Goal: Task Accomplishment & Management: Complete application form

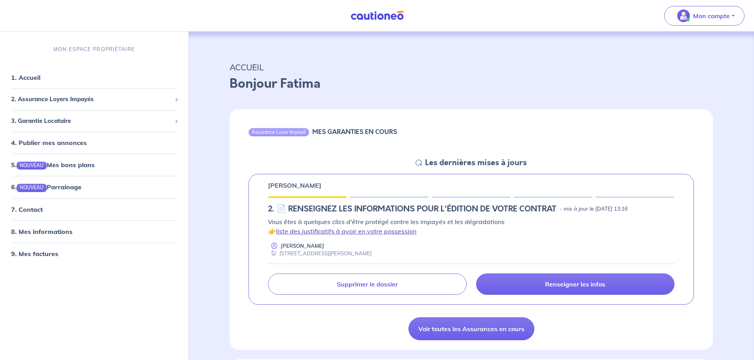
click at [302, 234] on link "liste des justificatifs à avoir en votre possession" at bounding box center [346, 231] width 140 height 8
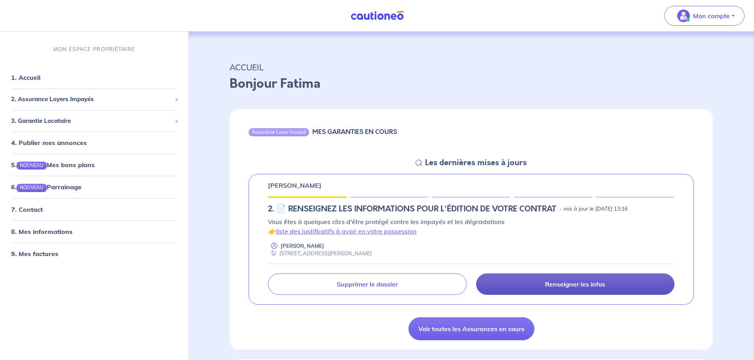
click at [538, 287] on link "Renseigner les infos" at bounding box center [575, 284] width 198 height 21
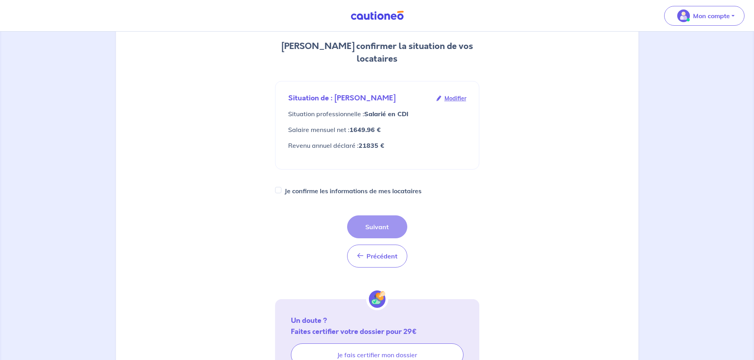
scroll to position [119, 0]
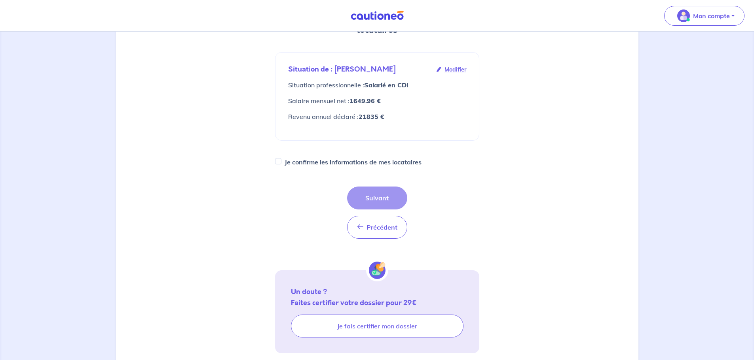
click at [281, 157] on div "Je confirme les informations de mes locataires" at bounding box center [377, 162] width 204 height 11
click at [277, 158] on input "Je confirme les informations de mes locataires" at bounding box center [278, 161] width 6 height 6
checkbox input "true"
click at [372, 187] on button "Suivant" at bounding box center [377, 198] width 60 height 23
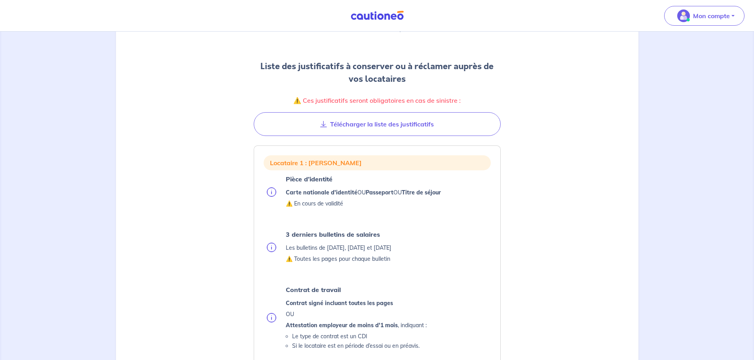
scroll to position [79, 0]
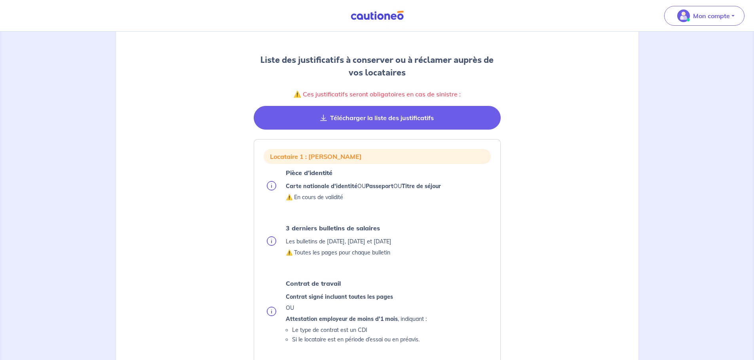
click at [395, 123] on button "Télécharger la liste des justificatifs" at bounding box center [377, 118] width 247 height 24
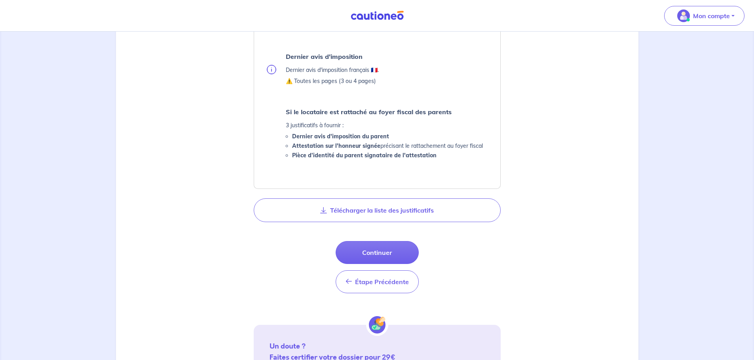
scroll to position [396, 0]
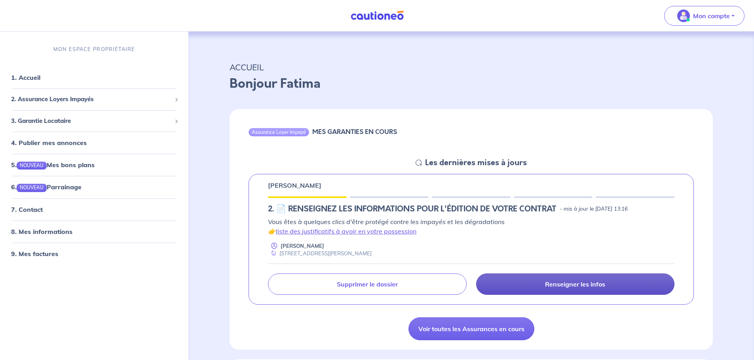
click at [532, 291] on link "Renseigner les infos" at bounding box center [575, 284] width 198 height 21
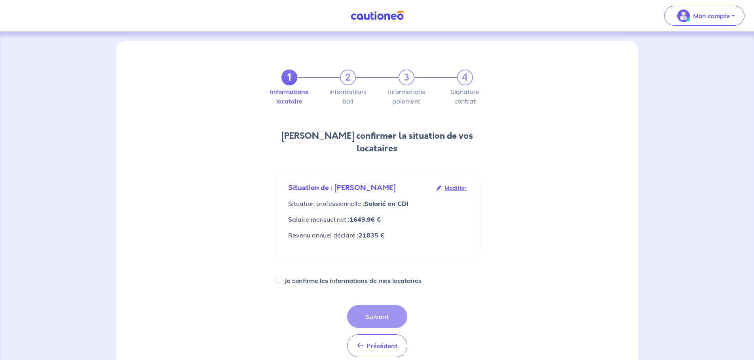
click at [273, 267] on div "1 2 3 4 Informations locataire Informations bail Informations paiement Signatur…" at bounding box center [377, 266] width 214 height 431
click at [276, 277] on input "Je confirme les informations de mes locataires" at bounding box center [278, 280] width 6 height 6
checkbox input "true"
click at [383, 309] on button "Suivant" at bounding box center [377, 316] width 60 height 23
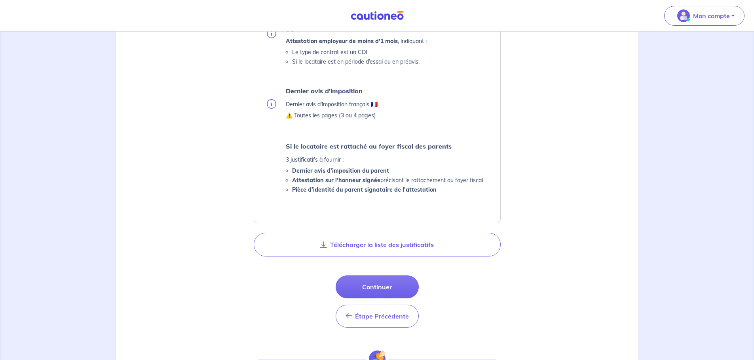
scroll to position [468, 0]
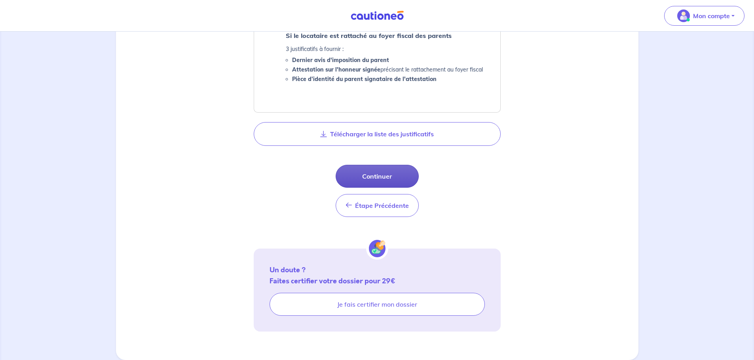
click at [366, 178] on button "Continuer" at bounding box center [376, 176] width 83 height 23
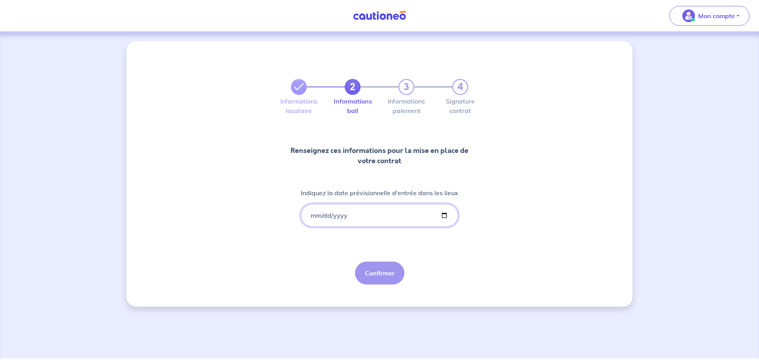
click at [309, 215] on input "Indiquez la date prévisionnelle d'entrée dans les lieux" at bounding box center [379, 215] width 157 height 23
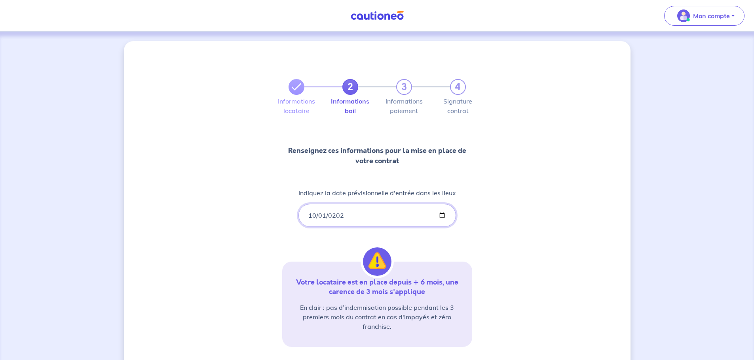
type input "2025-10-01"
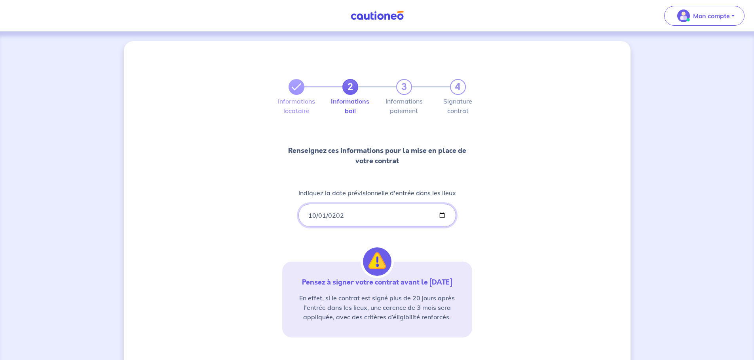
click at [445, 213] on input "2025-10-01" at bounding box center [376, 215] width 157 height 23
click at [443, 213] on input "2025-10-01" at bounding box center [376, 215] width 157 height 23
click at [163, 112] on div "2 3 4 Informations locataire Informations bail Informations paiement Signature …" at bounding box center [377, 232] width 506 height 383
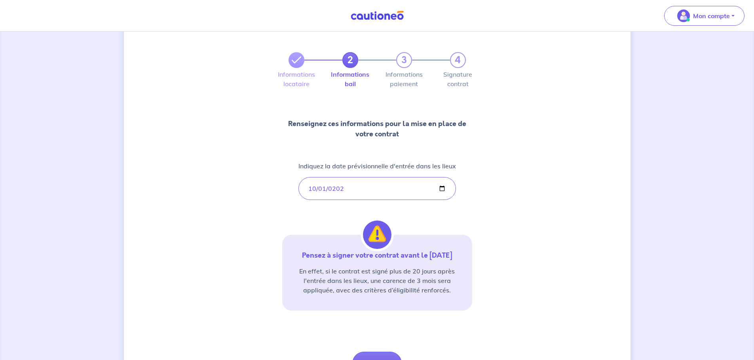
scroll to position [73, 0]
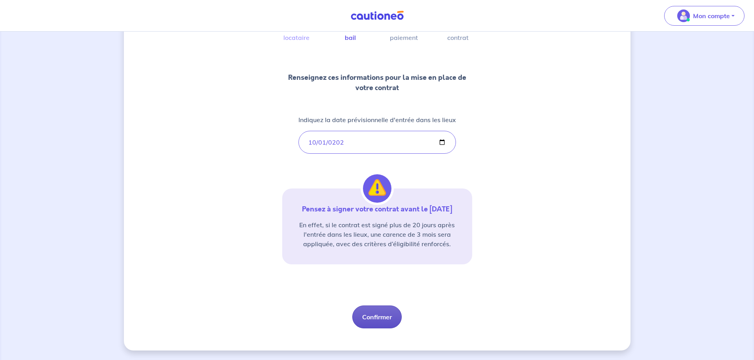
click at [374, 314] on button "Confirmer" at bounding box center [376, 317] width 49 height 23
select select "FR"
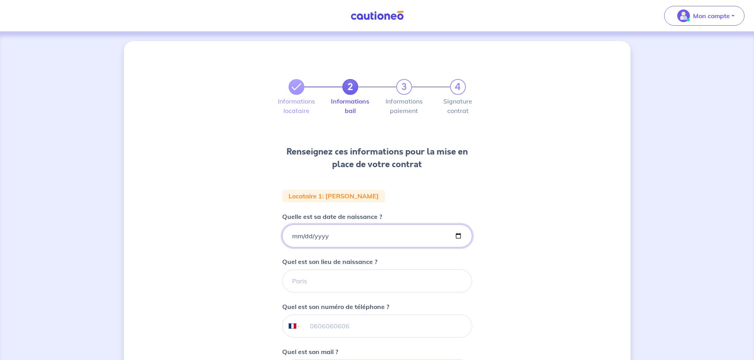
click at [299, 237] on input "Quelle est sa date de naissance ?" at bounding box center [377, 236] width 190 height 23
click at [290, 241] on input "Quelle est sa date de naissance ?" at bounding box center [377, 236] width 190 height 23
click at [289, 237] on input "Quelle est sa date de naissance ?" at bounding box center [377, 236] width 190 height 23
click at [290, 234] on input "Quelle est sa date de naissance ?" at bounding box center [377, 236] width 190 height 23
click at [295, 236] on input "Quelle est sa date de naissance ?" at bounding box center [377, 236] width 190 height 23
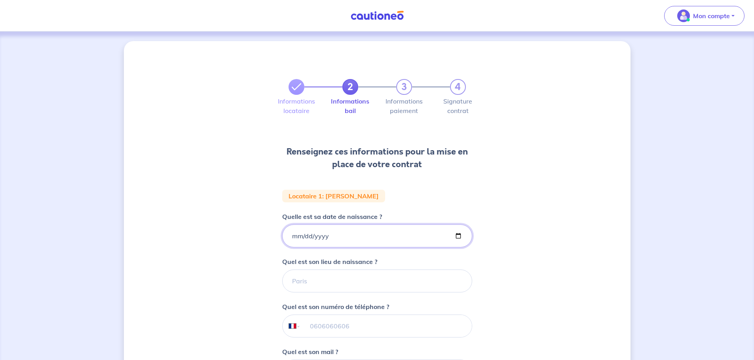
click at [458, 233] on input "Quelle est sa date de naissance ?" at bounding box center [377, 236] width 190 height 23
click at [45, 65] on div "2 3 4 Informations locataire Informations bail Informations paiement Signature …" at bounding box center [377, 267] width 754 height 470
click at [462, 235] on input "Quelle est sa date de naissance ?" at bounding box center [377, 236] width 190 height 23
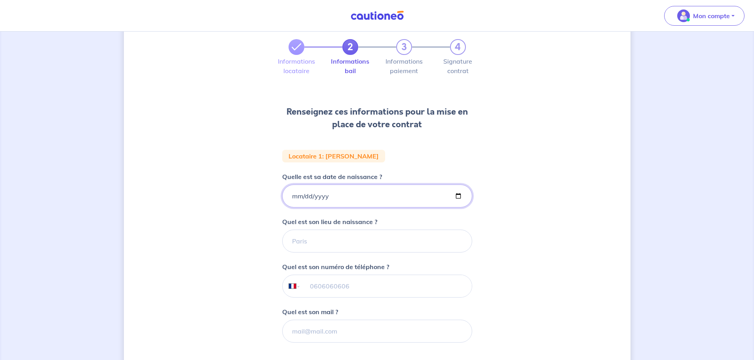
scroll to position [40, 0]
click at [462, 197] on input "Quelle est sa date de naissance ?" at bounding box center [377, 196] width 190 height 23
type input "1974-09-05"
click at [45, 182] on div "2 3 4 Informations locataire Informations bail Informations paiement Signature …" at bounding box center [377, 227] width 754 height 470
click at [51, 216] on div "2 3 4 Informations locataire Informations bail Informations paiement Signature …" at bounding box center [377, 227] width 754 height 470
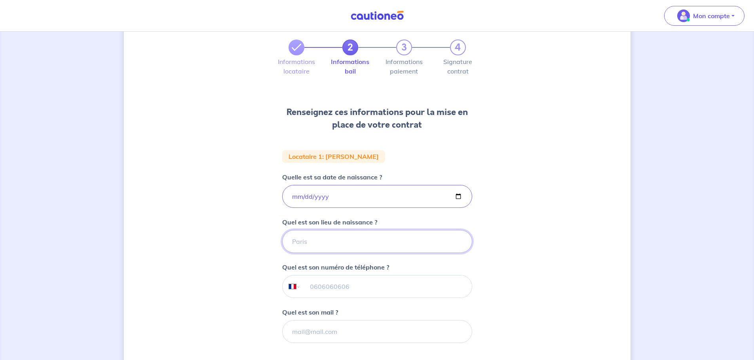
click at [294, 240] on input "Quel est son lieu de naissance ?" at bounding box center [377, 241] width 190 height 23
type input "lens"
click at [311, 285] on input "tel" at bounding box center [385, 287] width 171 height 22
type input "06 25 30 92 19"
click at [311, 328] on input "Quel est son mail ?" at bounding box center [377, 331] width 190 height 23
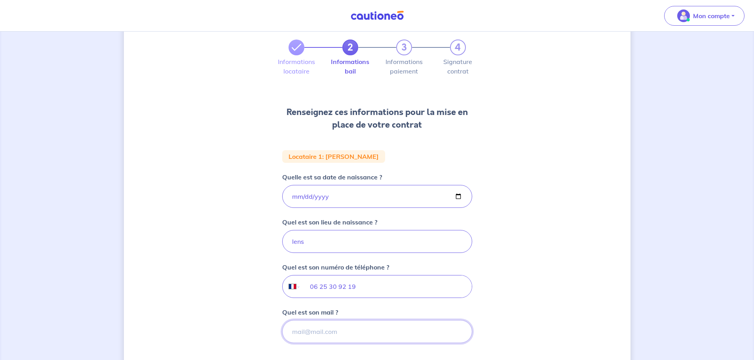
paste input "patrick.quiquempois62@gmail.com"
type input "patrick.quiquempois62@gmail.com"
click at [534, 304] on div "2 3 4 Informations locataire Informations bail Informations paiement Signature …" at bounding box center [377, 227] width 506 height 451
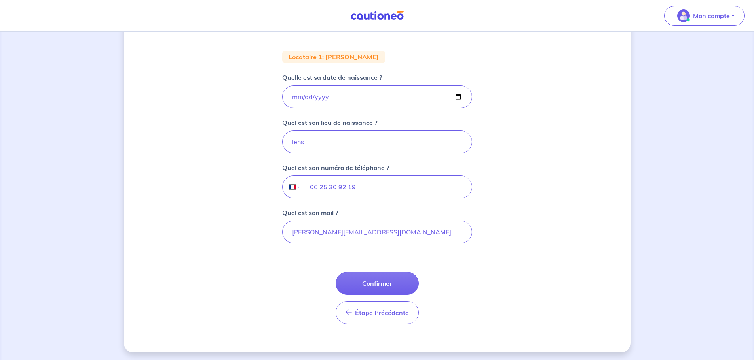
scroll to position [141, 0]
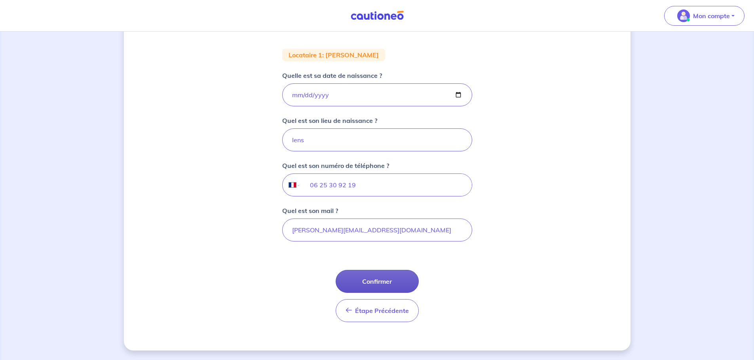
click at [400, 283] on button "Confirmer" at bounding box center [376, 281] width 83 height 23
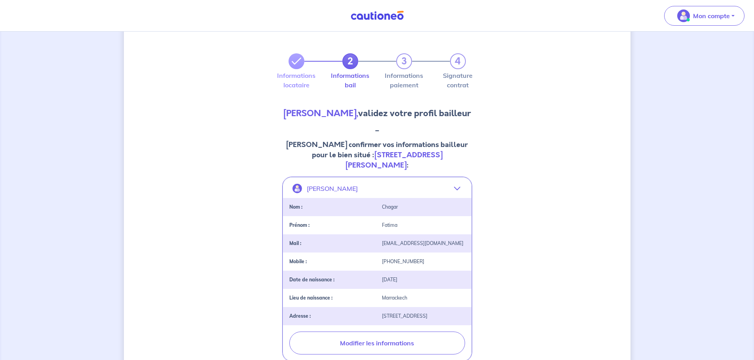
scroll to position [40, 0]
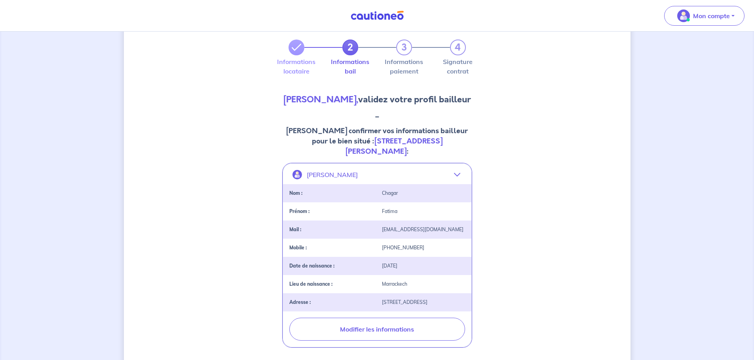
drag, startPoint x: 412, startPoint y: 325, endPoint x: 528, endPoint y: 358, distance: 120.6
click at [528, 360] on html "Mon compte Me déconnecter 2 3 4 Informations locataire Informations bail Inform…" at bounding box center [377, 250] width 754 height 581
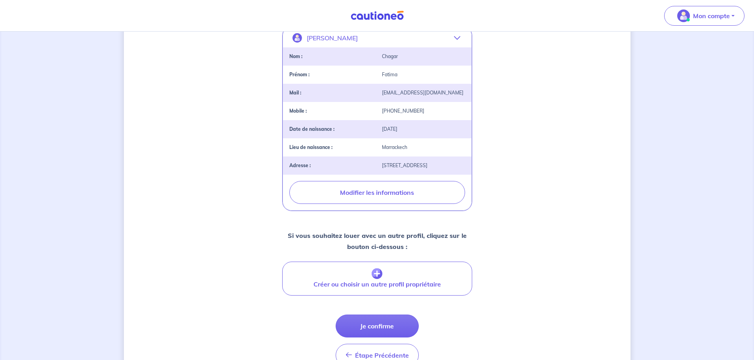
scroll to position [198, 0]
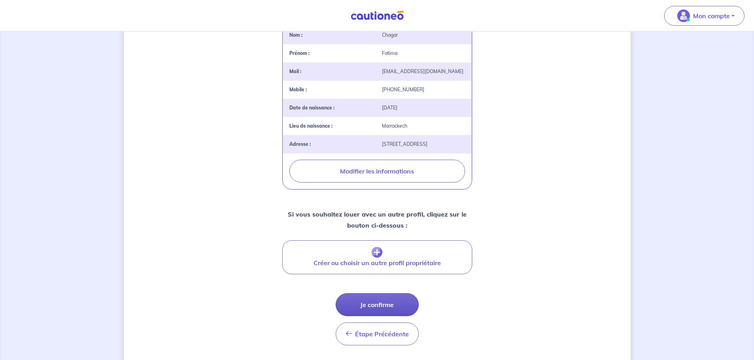
click at [387, 300] on button "Je confirme" at bounding box center [376, 305] width 83 height 23
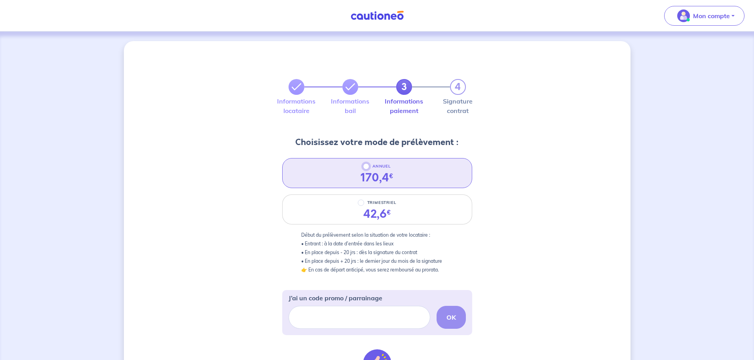
click at [363, 168] on input "ANNUEL" at bounding box center [366, 166] width 6 height 6
radio input "true"
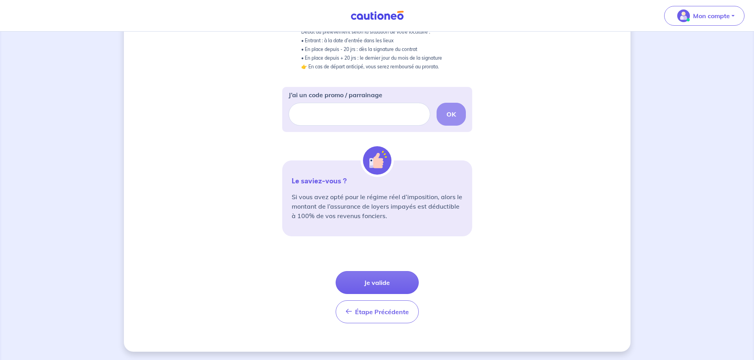
scroll to position [205, 0]
click at [373, 286] on button "Je valide" at bounding box center [376, 281] width 83 height 23
click at [383, 278] on button "Je valide" at bounding box center [376, 281] width 83 height 23
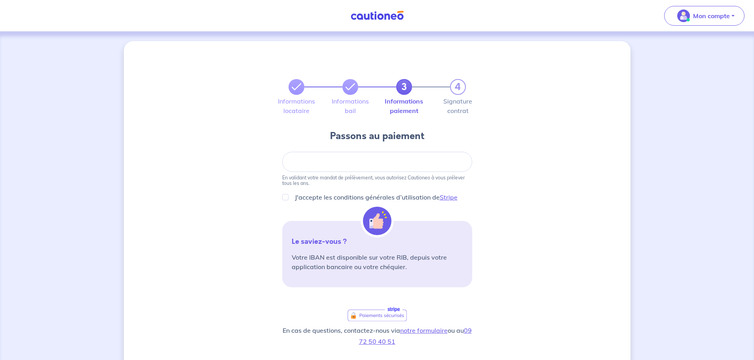
drag, startPoint x: 301, startPoint y: 155, endPoint x: 297, endPoint y: 158, distance: 4.8
click at [297, 158] on div at bounding box center [377, 162] width 190 height 20
click at [285, 197] on input "J'accepte les conditions générales d’utilisation de Stripe" at bounding box center [285, 197] width 6 height 6
checkbox input "true"
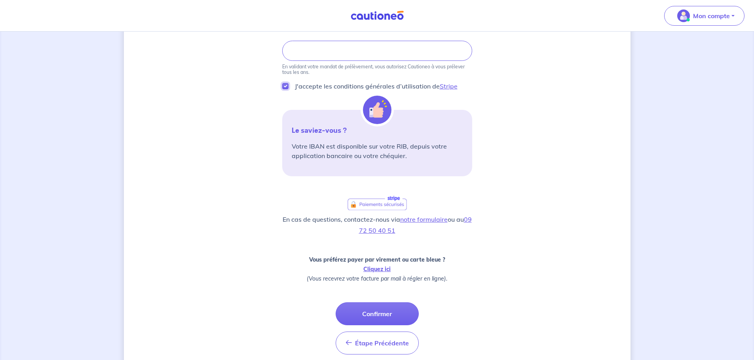
scroll to position [144, 0]
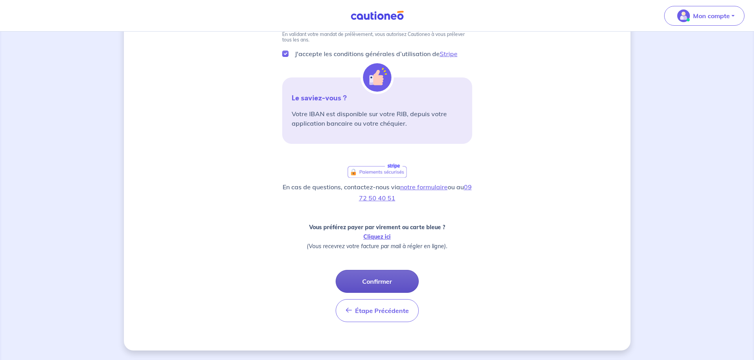
click at [384, 280] on button "Confirmer" at bounding box center [376, 281] width 83 height 23
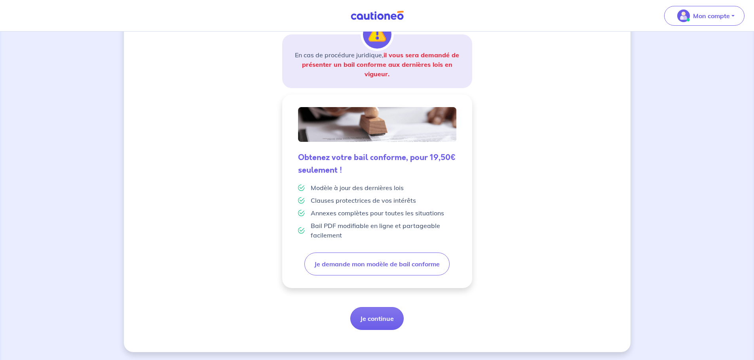
scroll to position [138, 0]
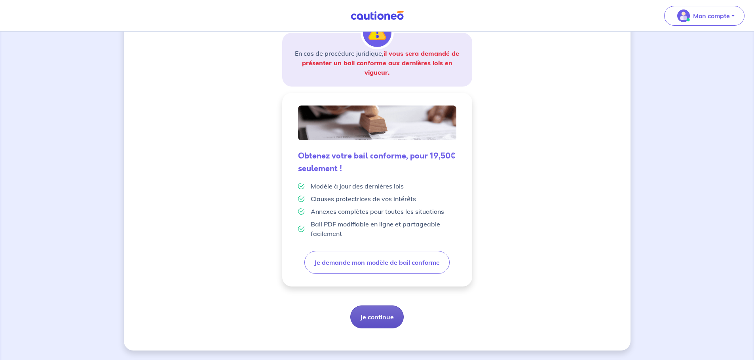
click at [392, 322] on button "Je continue" at bounding box center [376, 317] width 53 height 23
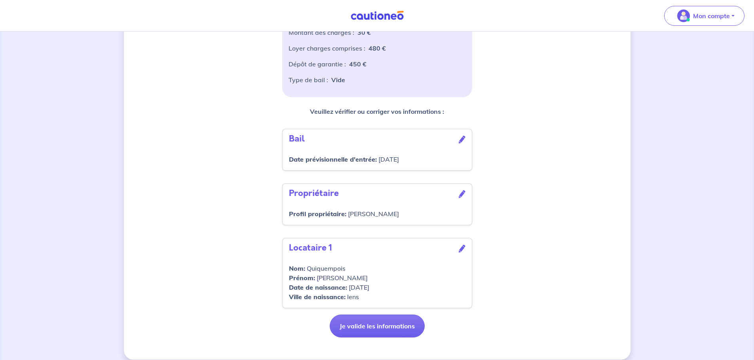
scroll to position [178, 0]
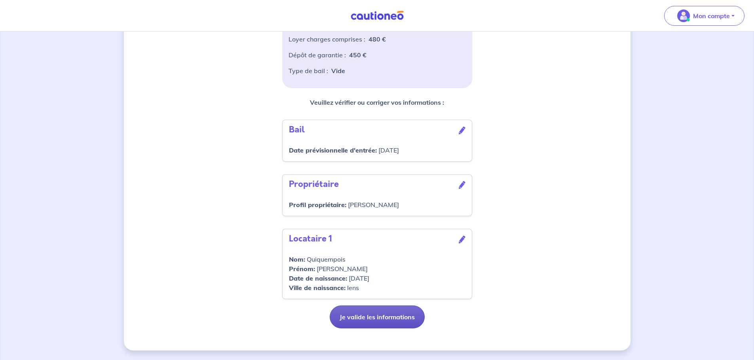
click at [385, 315] on button "Je valide les informations" at bounding box center [377, 317] width 95 height 23
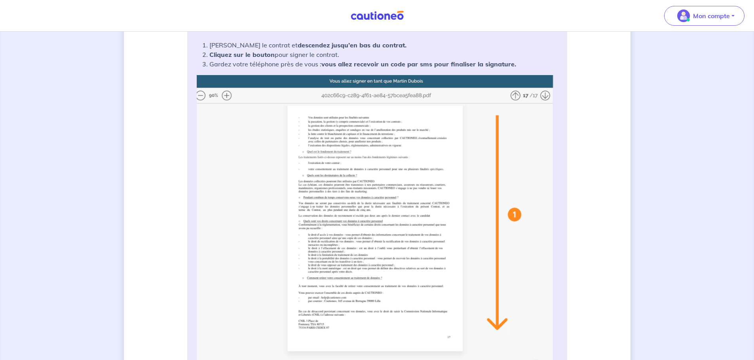
scroll to position [198, 0]
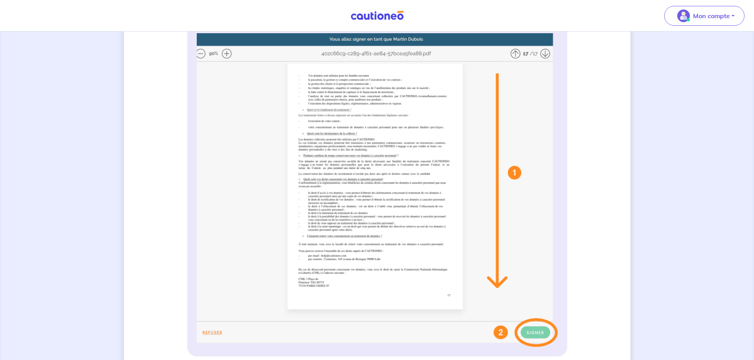
click at [501, 280] on img at bounding box center [377, 190] width 361 height 314
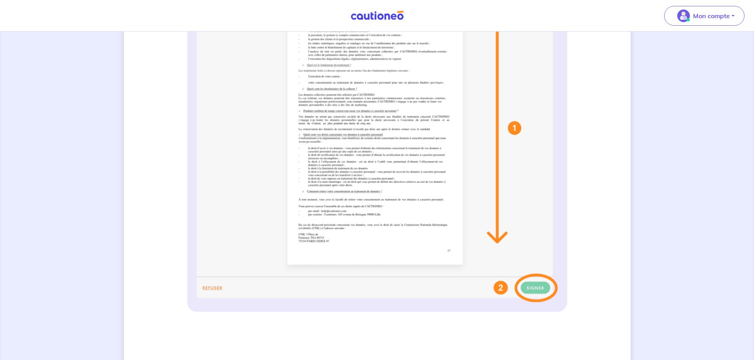
scroll to position [237, 0]
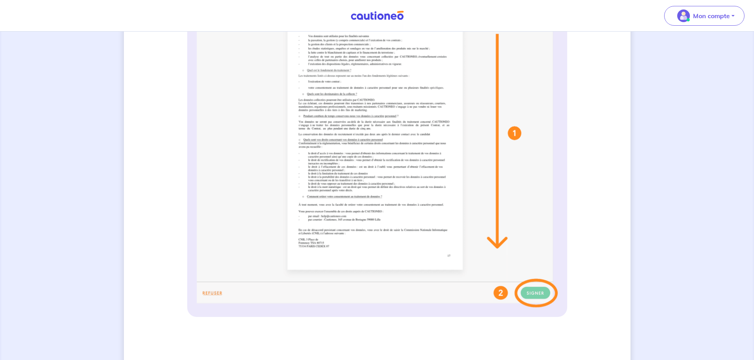
click at [483, 252] on img at bounding box center [377, 151] width 361 height 314
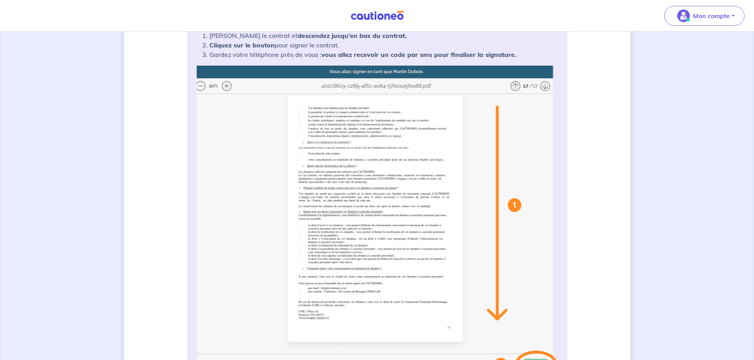
scroll to position [158, 0]
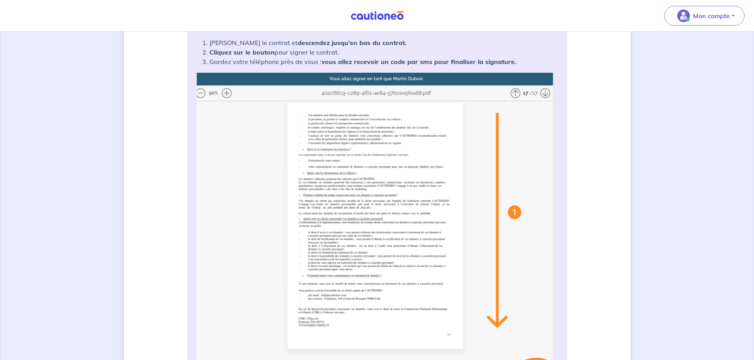
click at [353, 205] on img at bounding box center [377, 230] width 361 height 314
click at [547, 93] on img at bounding box center [377, 230] width 361 height 314
click at [512, 91] on img at bounding box center [377, 230] width 361 height 314
click at [223, 94] on img at bounding box center [377, 230] width 361 height 314
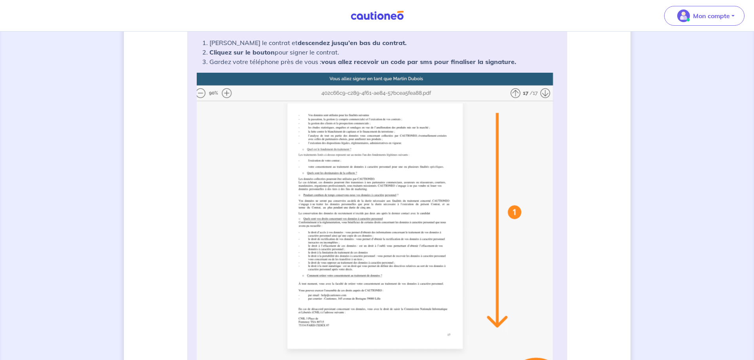
click at [514, 212] on img at bounding box center [377, 230] width 361 height 314
click at [502, 312] on img at bounding box center [377, 230] width 361 height 314
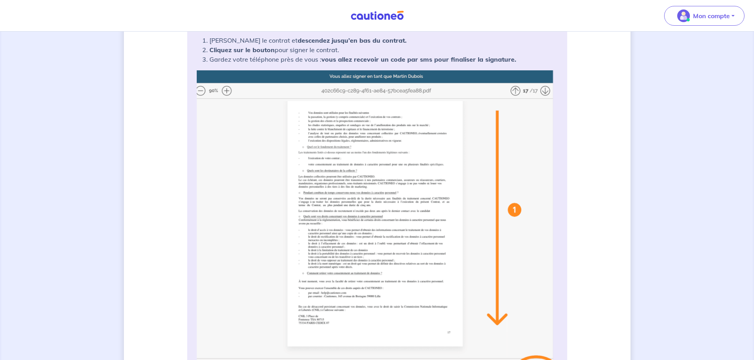
scroll to position [277, 0]
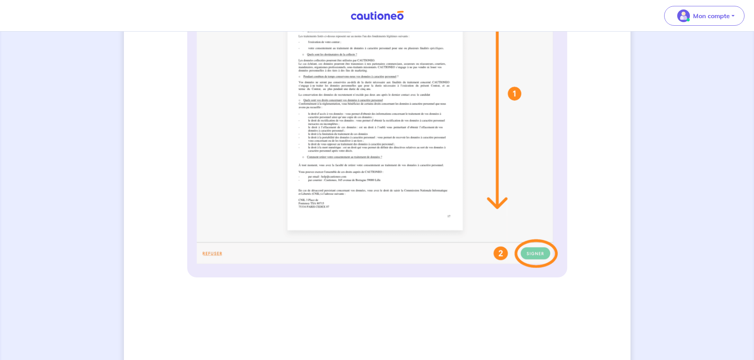
click at [500, 252] on img at bounding box center [377, 111] width 361 height 314
click at [458, 186] on img at bounding box center [377, 111] width 361 height 314
click at [417, 171] on img at bounding box center [377, 111] width 361 height 314
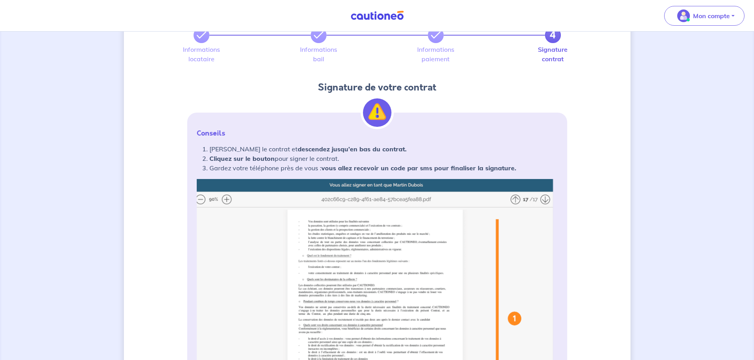
scroll to position [40, 0]
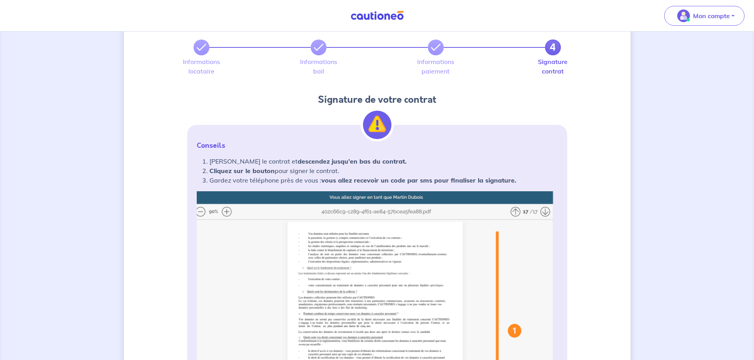
click at [545, 208] on img at bounding box center [377, 348] width 361 height 314
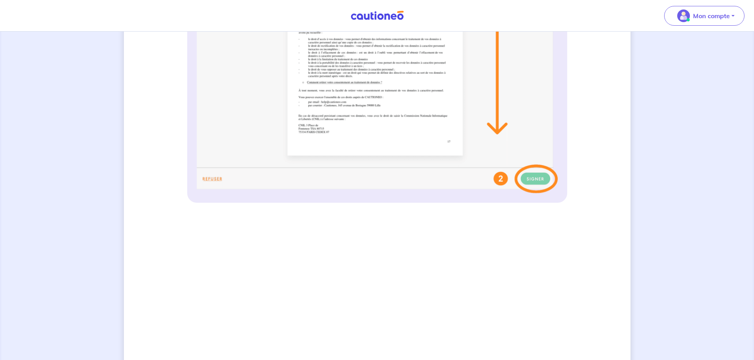
scroll to position [356, 0]
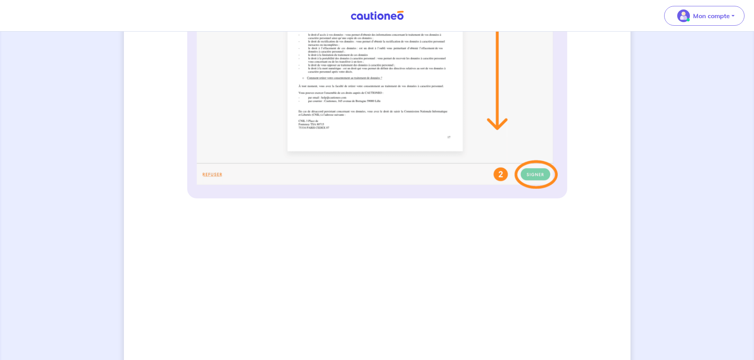
click at [496, 126] on img at bounding box center [377, 32] width 361 height 314
click at [632, 175] on div "4 Informations locataire Informations bail Informations paiement Signature cont…" at bounding box center [377, 155] width 754 height 959
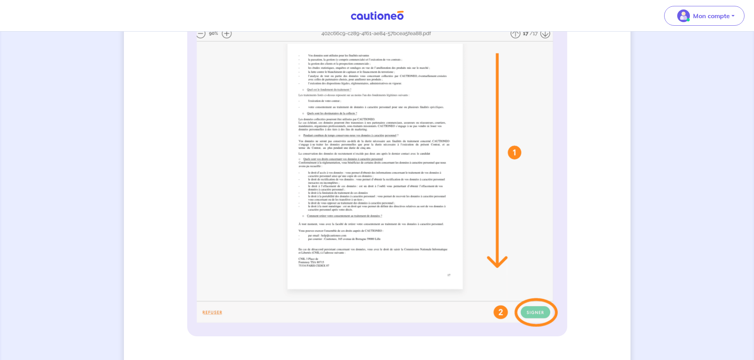
scroll to position [169, 0]
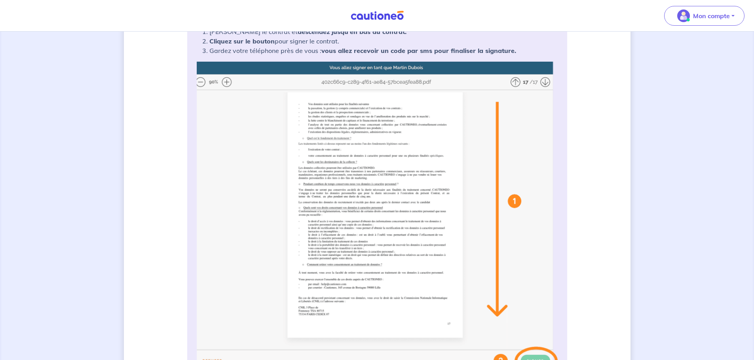
click at [487, 104] on img at bounding box center [377, 219] width 361 height 314
click at [517, 82] on img at bounding box center [377, 219] width 361 height 314
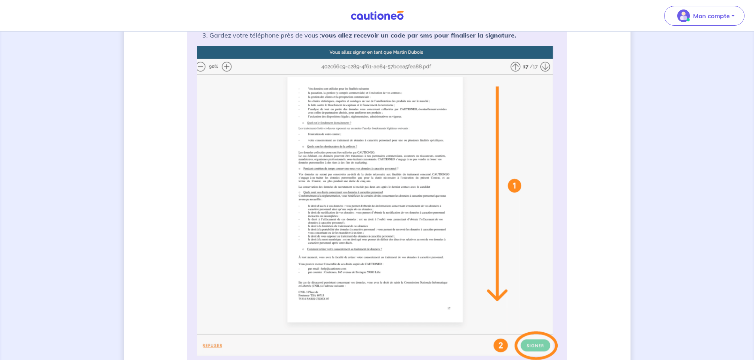
scroll to position [209, 0]
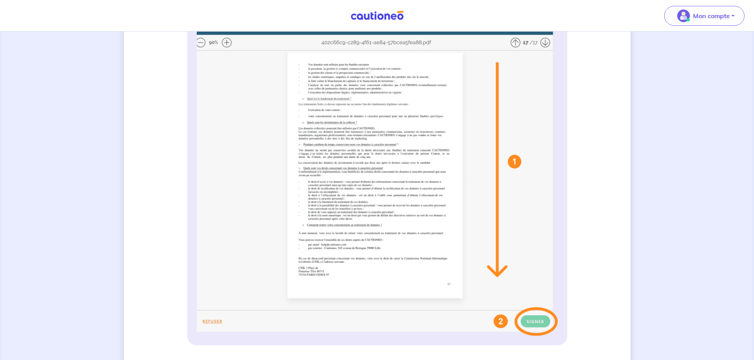
click at [498, 69] on img at bounding box center [377, 179] width 361 height 314
click at [496, 72] on img at bounding box center [377, 179] width 361 height 314
click at [540, 322] on img at bounding box center [377, 179] width 361 height 314
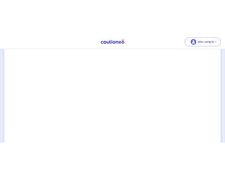
scroll to position [511, 0]
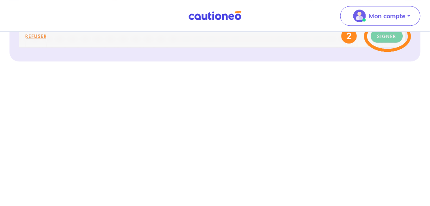
drag, startPoint x: 705, startPoint y: 2, endPoint x: 271, endPoint y: 39, distance: 435.9
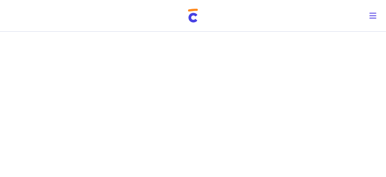
scroll to position [600, 0]
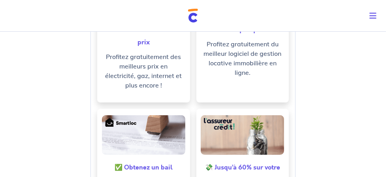
click at [214, 162] on div "Votre garantie est activée ! Merci de nous faire confiance. Retrouvez contrat s…" at bounding box center [193, 31] width 386 height 686
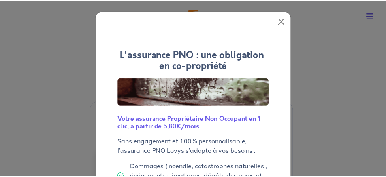
scroll to position [158, 0]
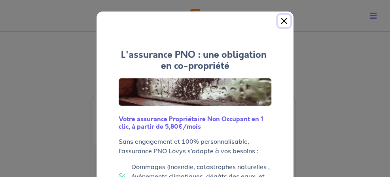
click at [281, 19] on button "Close" at bounding box center [284, 21] width 13 height 13
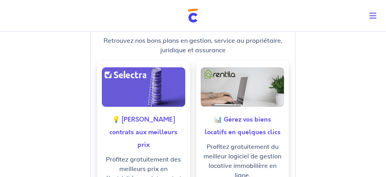
scroll to position [104, 0]
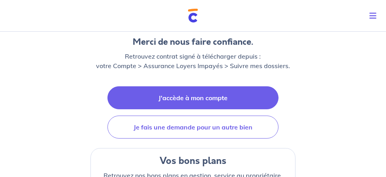
click at [206, 102] on link "J'accède à mon compte" at bounding box center [193, 97] width 171 height 23
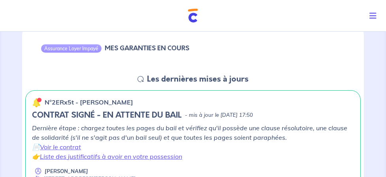
scroll to position [90, 0]
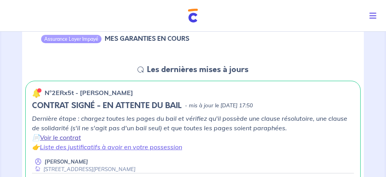
click at [55, 136] on link "Voir le contrat" at bounding box center [60, 137] width 41 height 8
click at [106, 148] on link "Liste des justificatifs à avoir en votre possession" at bounding box center [111, 147] width 142 height 8
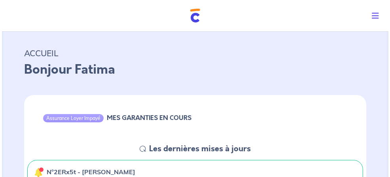
scroll to position [0, 0]
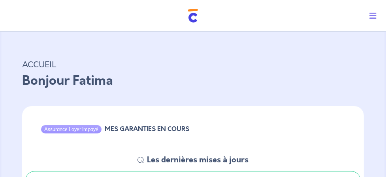
click at [372, 15] on icon "Toggle navigation" at bounding box center [373, 16] width 7 height 8
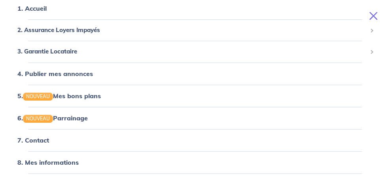
scroll to position [107, 0]
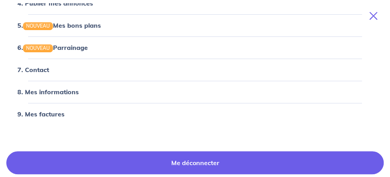
click at [131, 157] on link "Me déconnecter" at bounding box center [194, 162] width 377 height 23
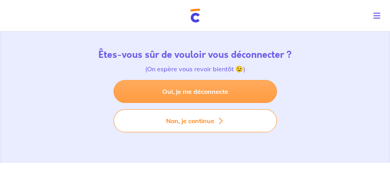
click at [205, 93] on link "Oui, je me déconnecte" at bounding box center [195, 91] width 163 height 23
